Goal: Task Accomplishment & Management: Use online tool/utility

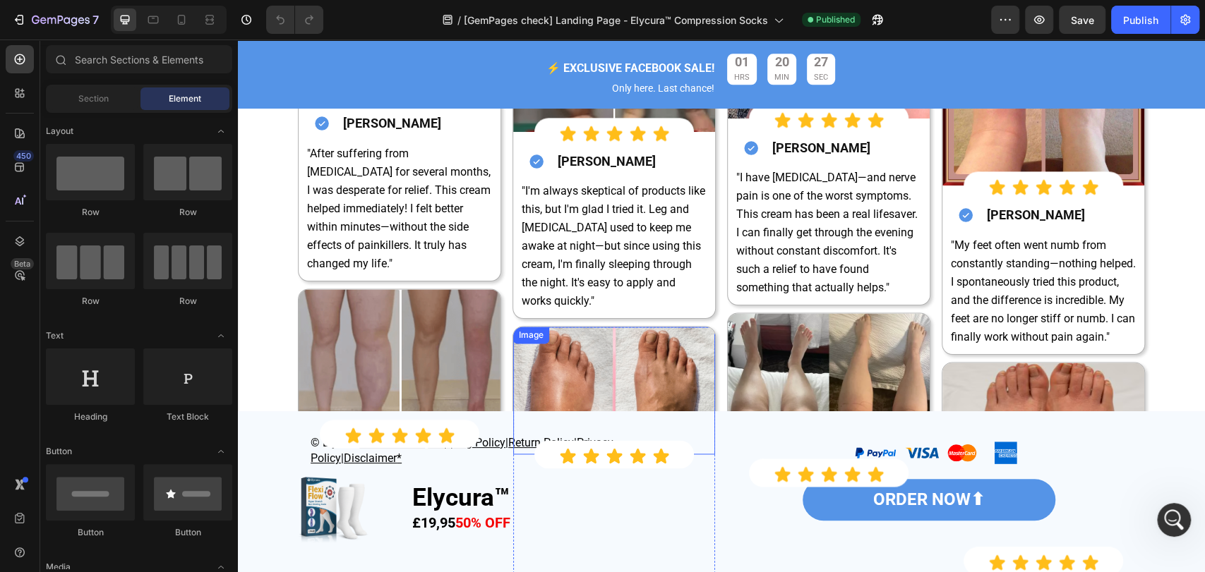
scroll to position [4810, 0]
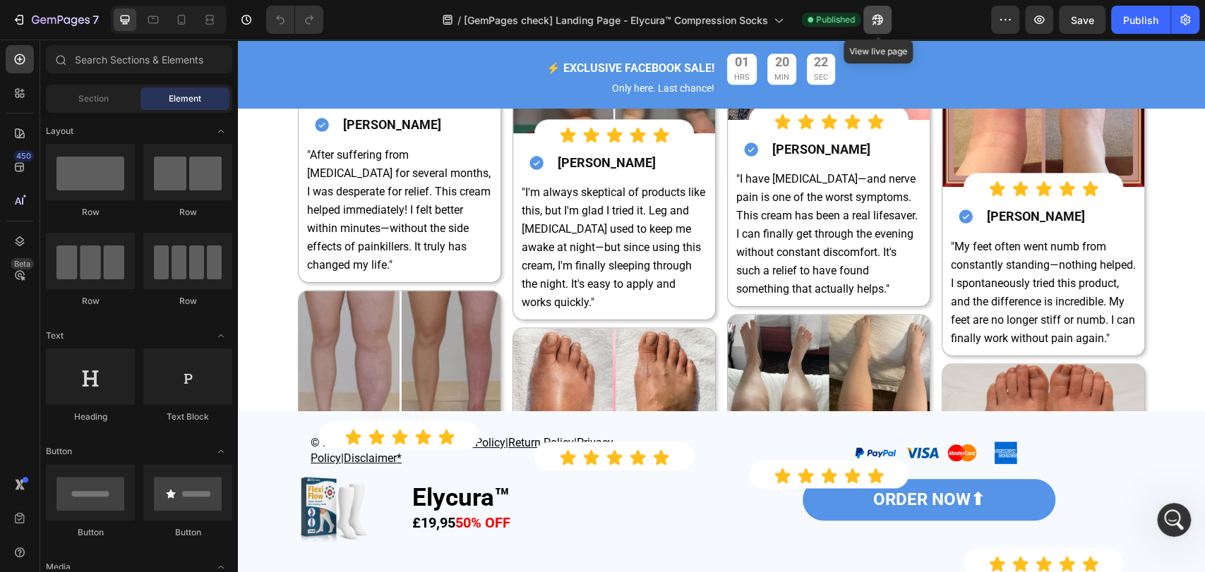
click at [866, 20] on button "button" at bounding box center [877, 20] width 28 height 28
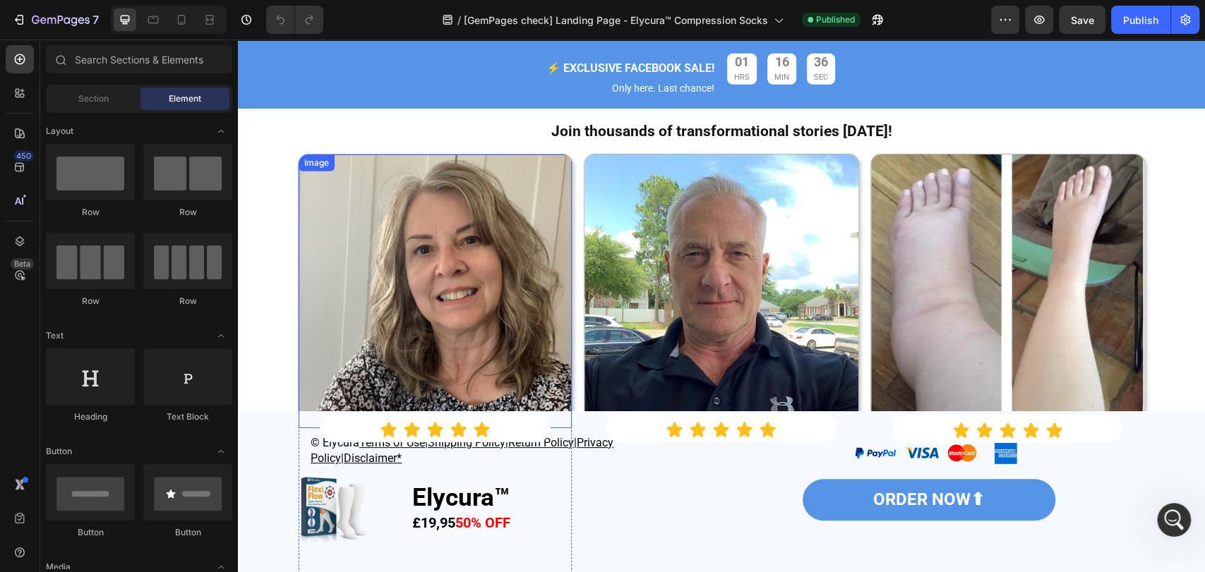
scroll to position [2699, 0]
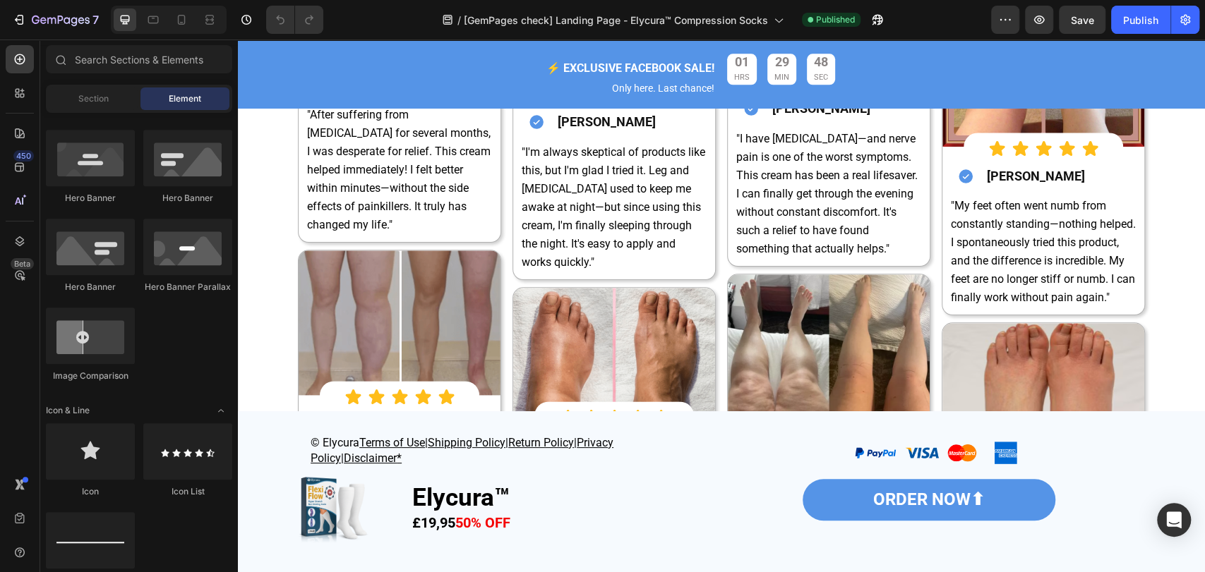
scroll to position [4532, 0]
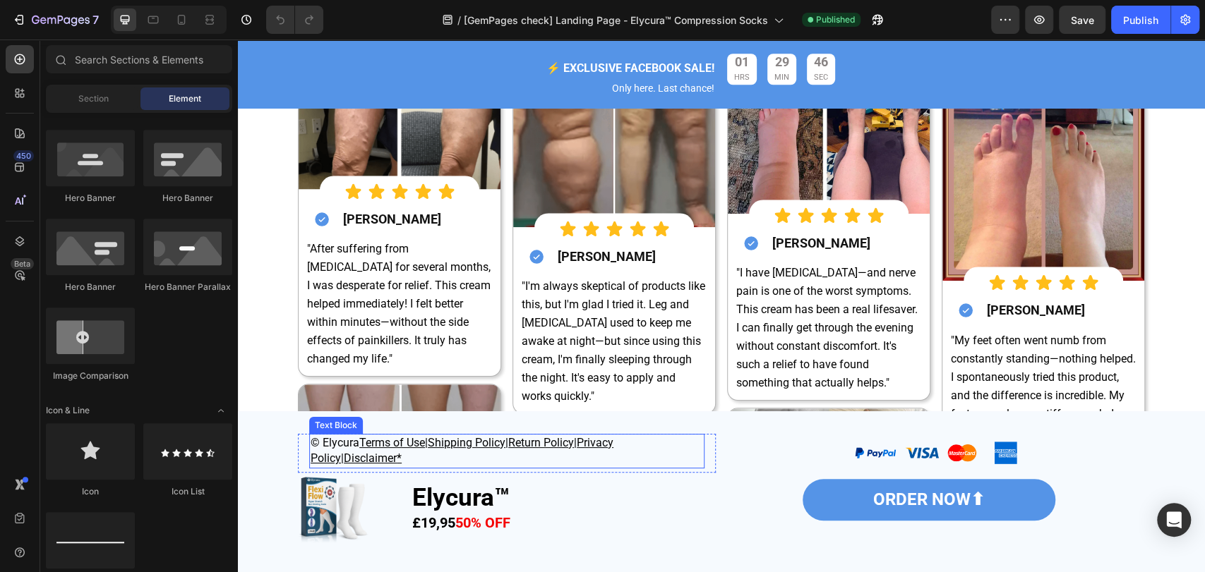
click at [574, 504] on p "Elycura™" at bounding box center [563, 500] width 302 height 25
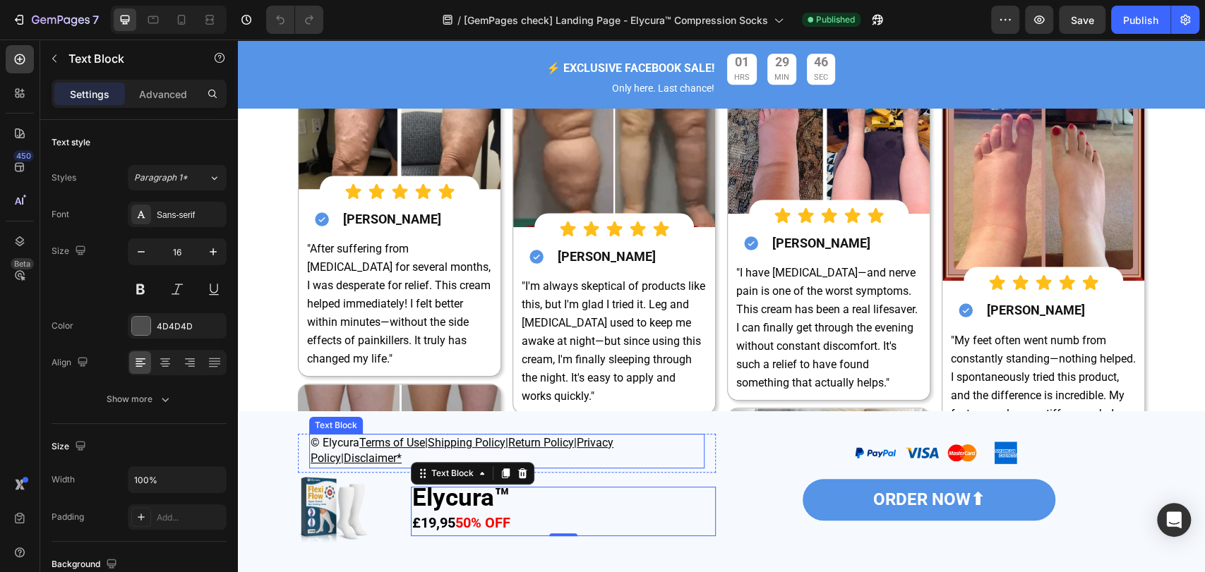
click at [678, 423] on div "© Elycura Terms of Use | Shipping Policy | Return Policy | Privacy Policy| Disc…" at bounding box center [721, 492] width 967 height 161
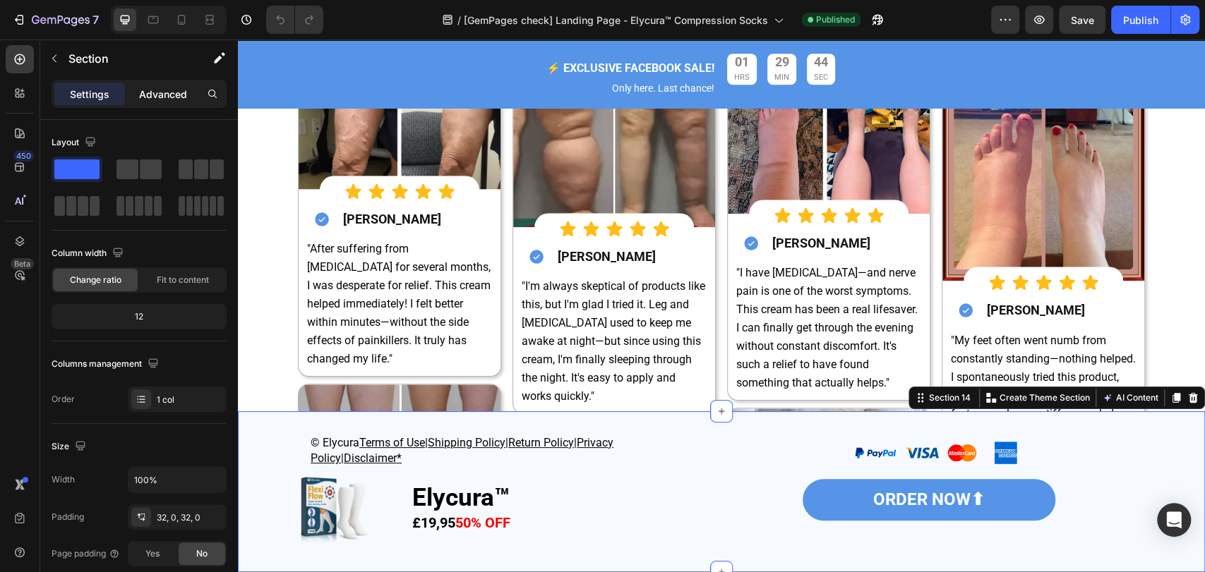
click at [164, 92] on p "Advanced" at bounding box center [163, 94] width 48 height 15
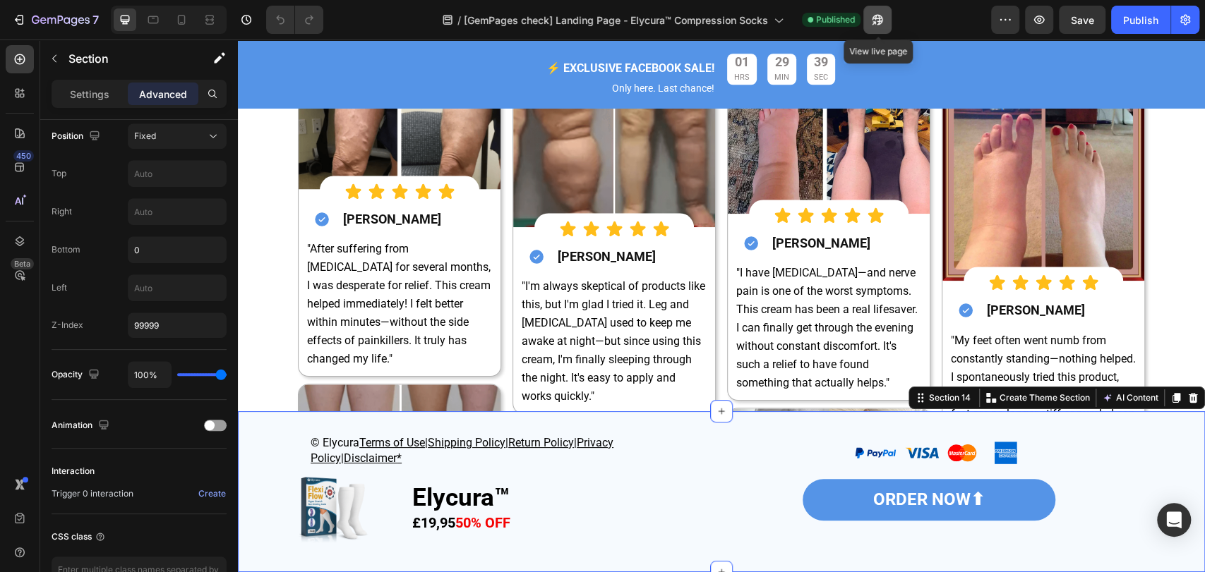
click at [876, 21] on icon "button" at bounding box center [877, 20] width 14 height 14
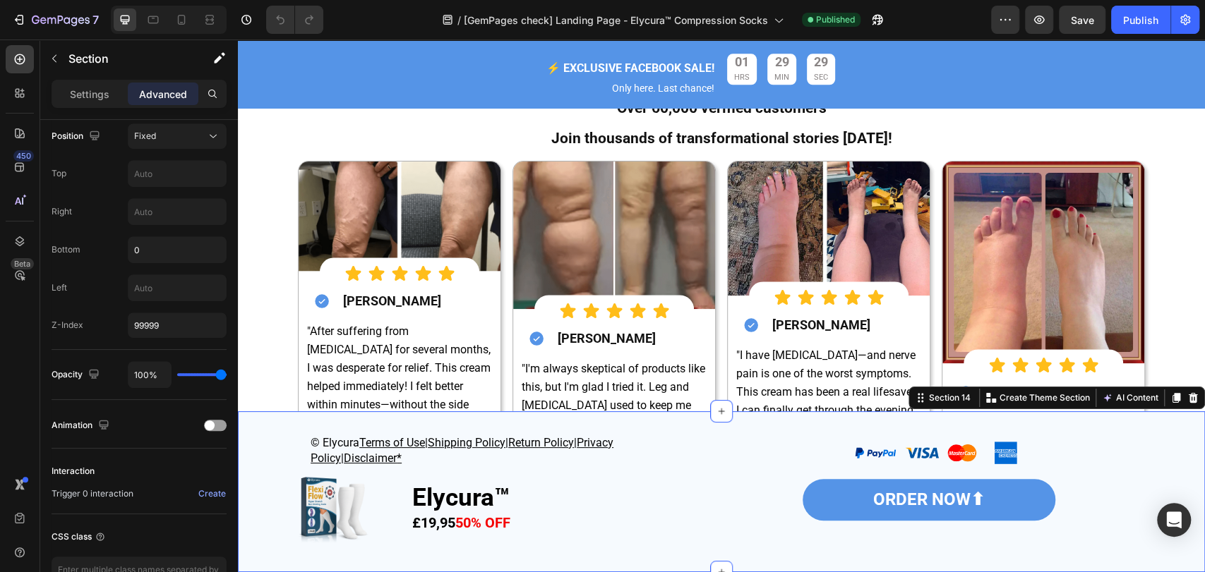
scroll to position [4323, 0]
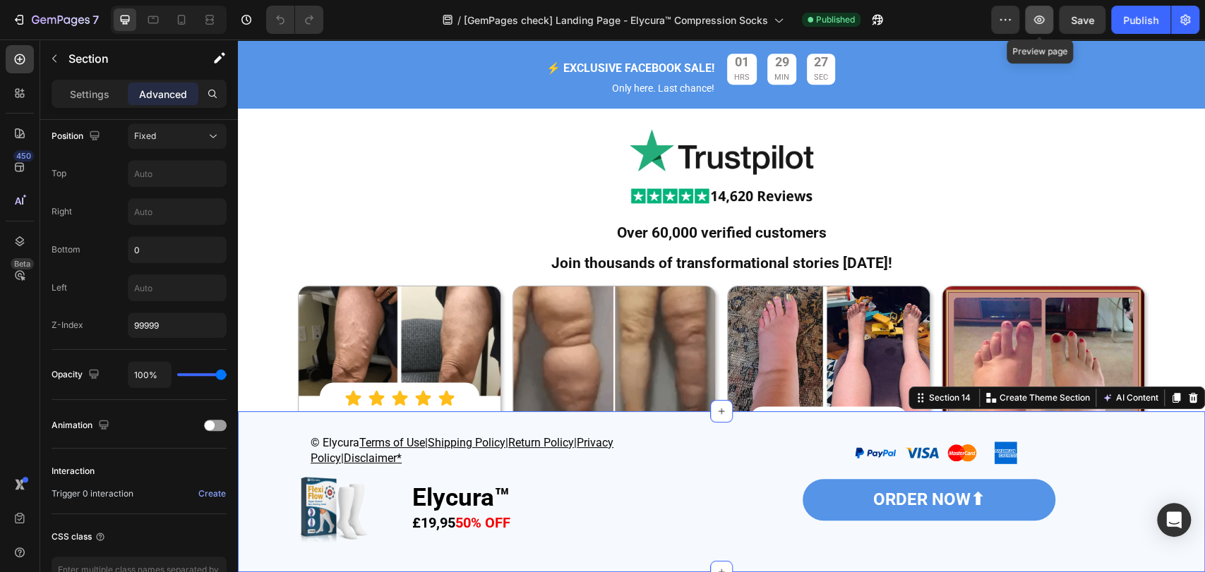
click at [1037, 28] on button "button" at bounding box center [1039, 20] width 28 height 28
